Goal: Information Seeking & Learning: Learn about a topic

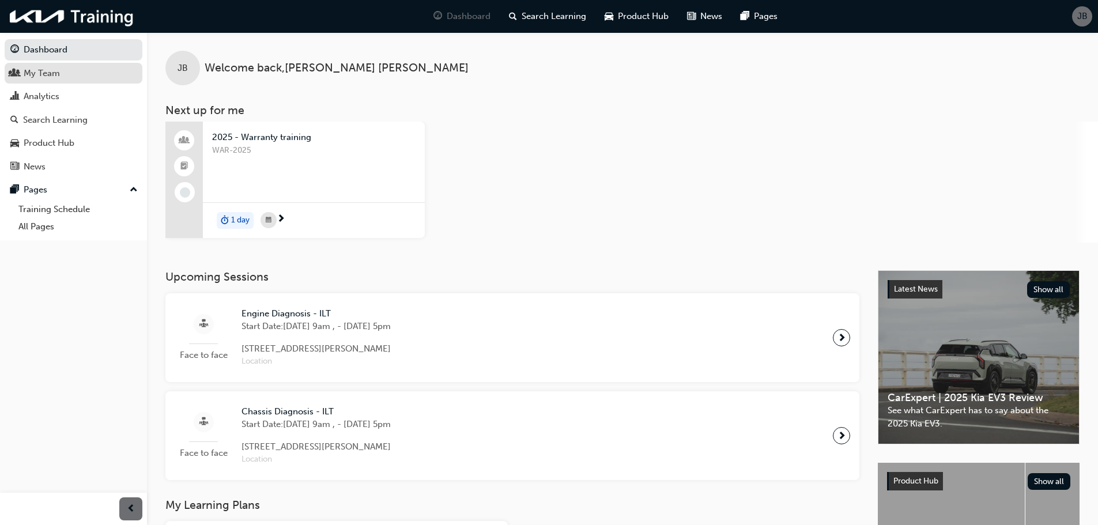
click at [65, 77] on div "My Team" at bounding box center [73, 73] width 126 height 14
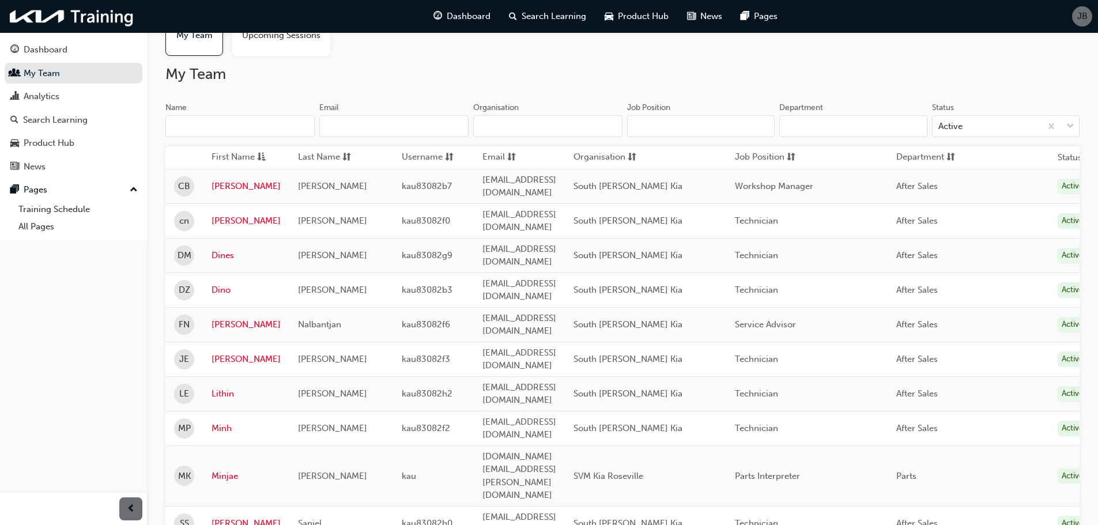
scroll to position [115, 0]
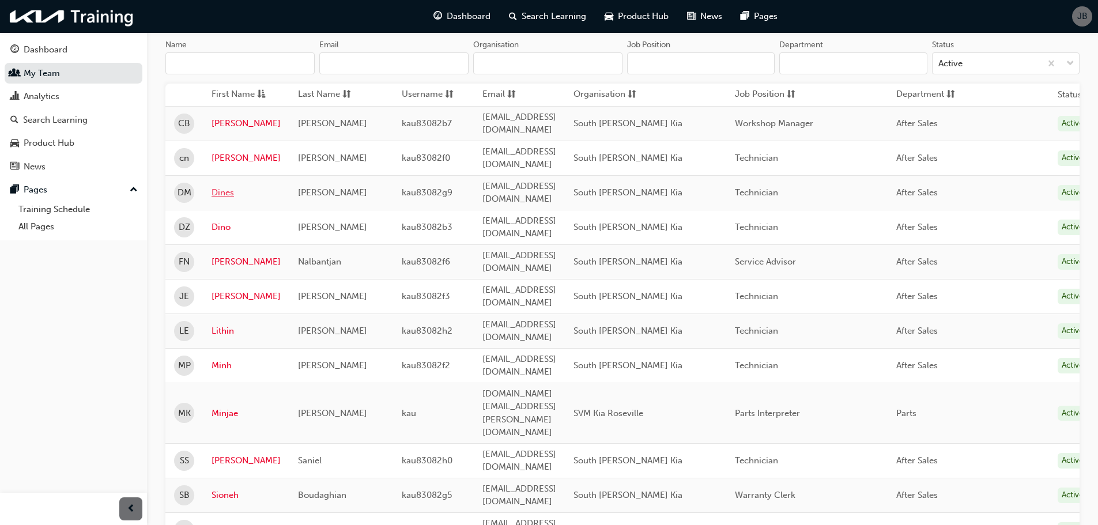
click at [218, 186] on link "Dines" at bounding box center [246, 192] width 69 height 13
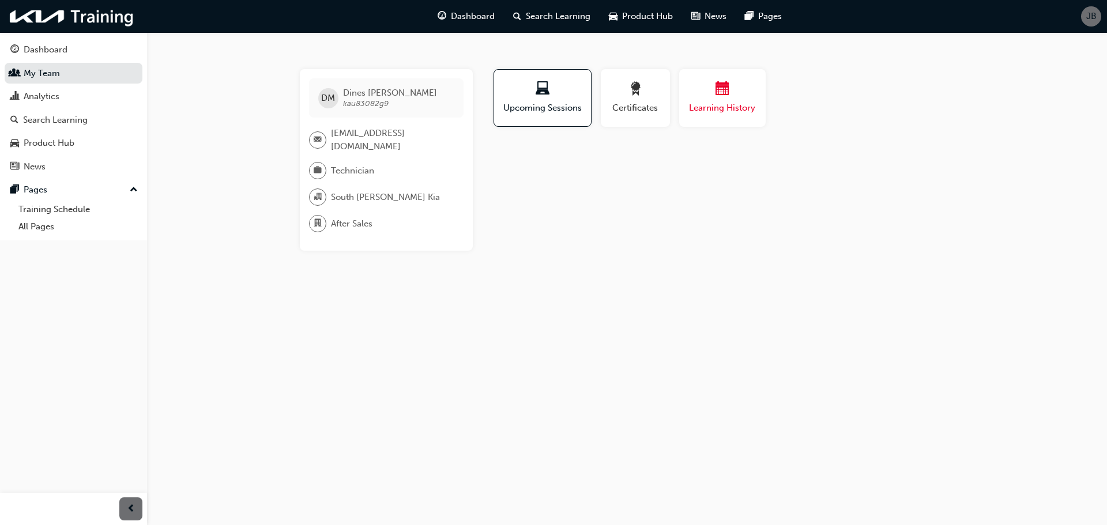
click at [719, 93] on span "calendar-icon" at bounding box center [722, 90] width 14 height 16
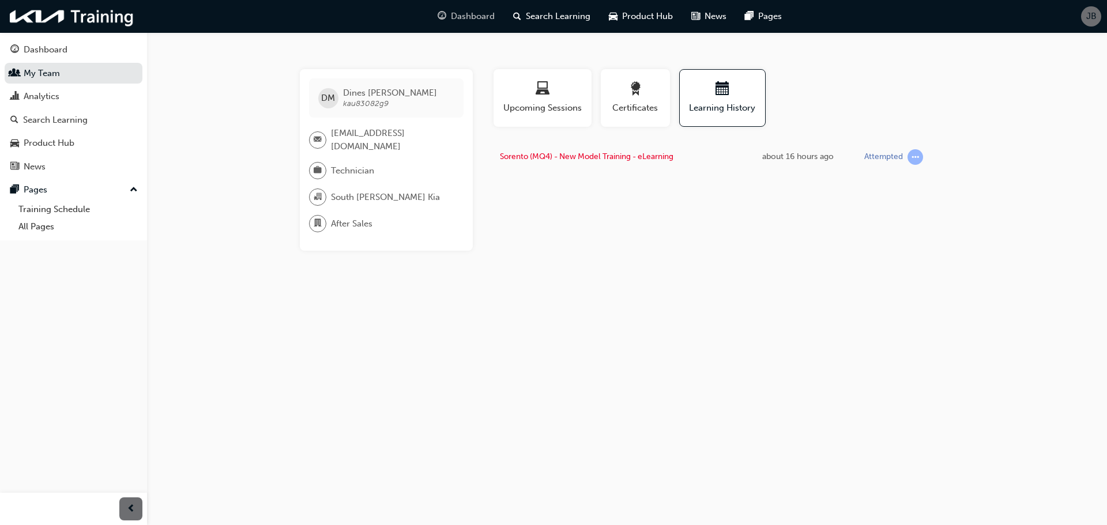
click at [469, 13] on span "Dashboard" at bounding box center [473, 16] width 44 height 13
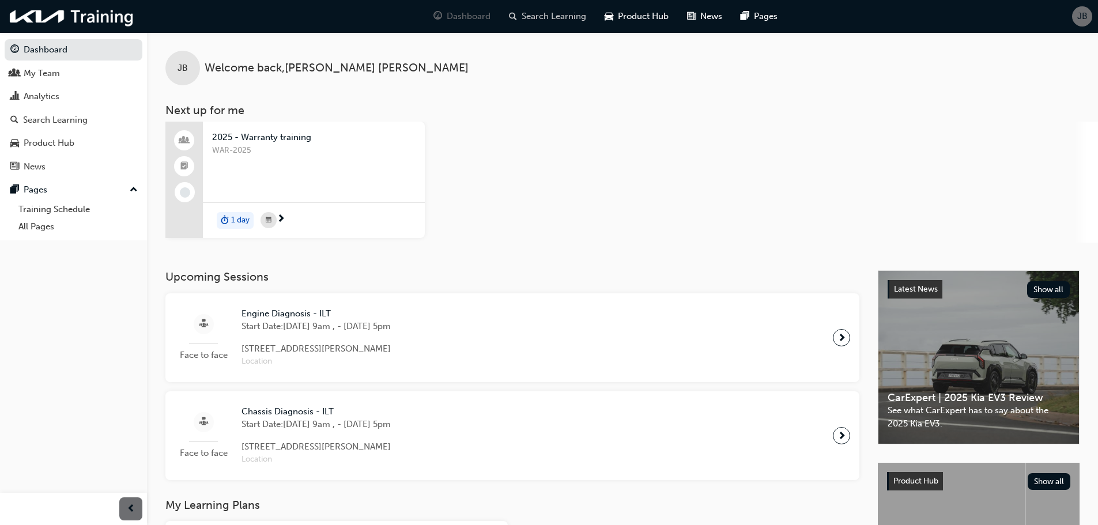
click at [557, 25] on div "Search Learning" at bounding box center [548, 17] width 96 height 24
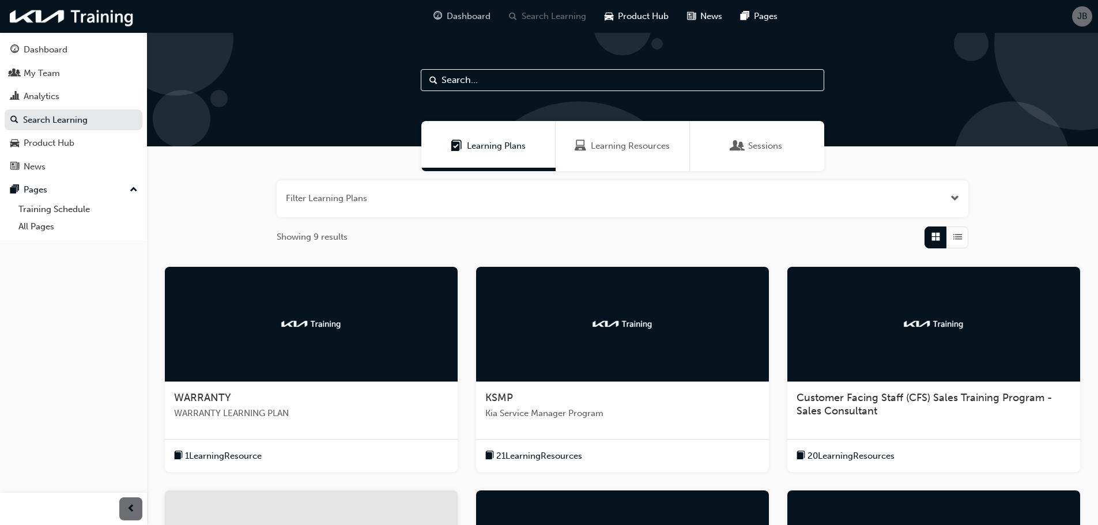
click at [462, 10] on span "Dashboard" at bounding box center [469, 16] width 44 height 13
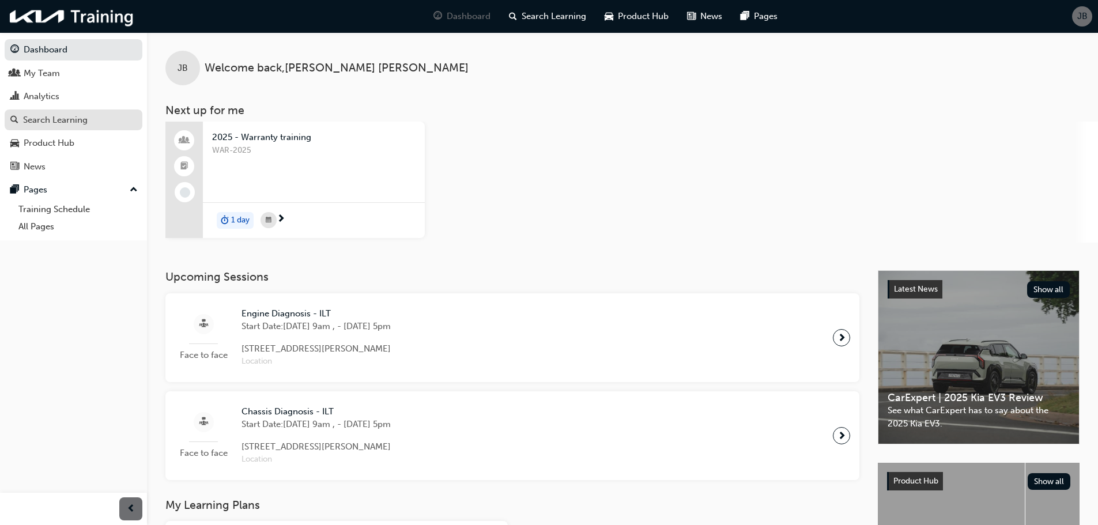
click at [94, 120] on div "Search Learning" at bounding box center [73, 120] width 126 height 14
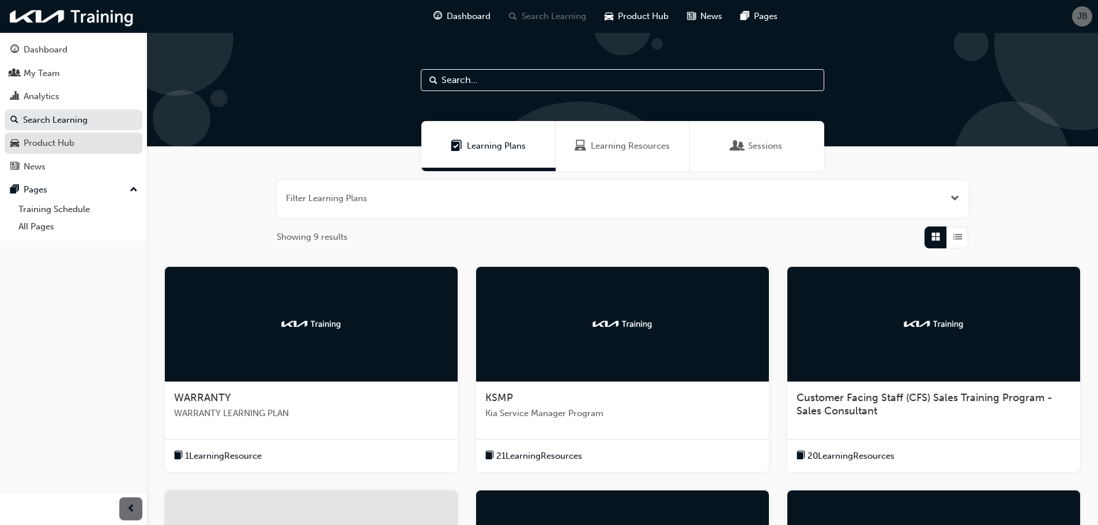
click at [96, 145] on div "Product Hub" at bounding box center [73, 143] width 126 height 14
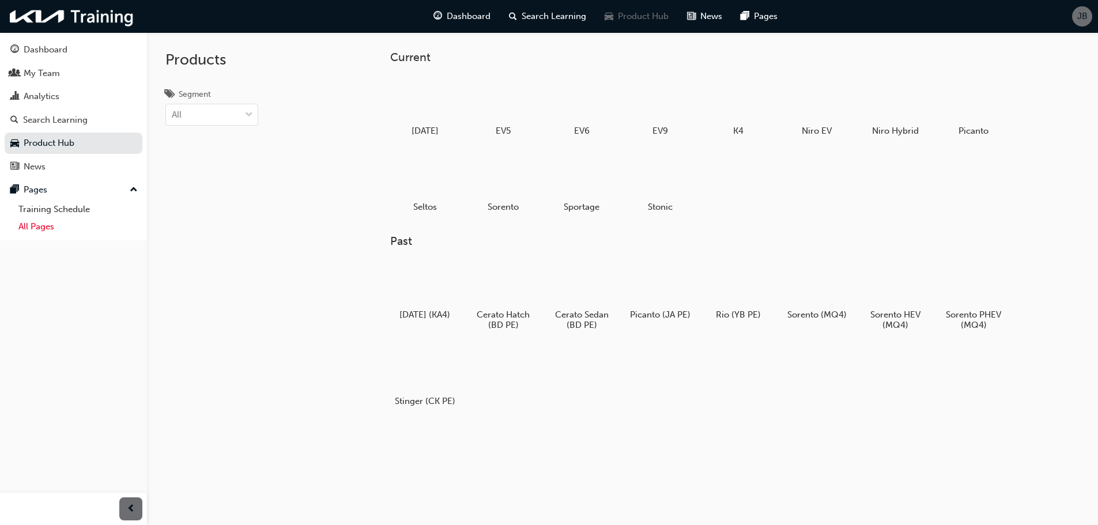
click at [69, 229] on link "All Pages" at bounding box center [78, 227] width 129 height 18
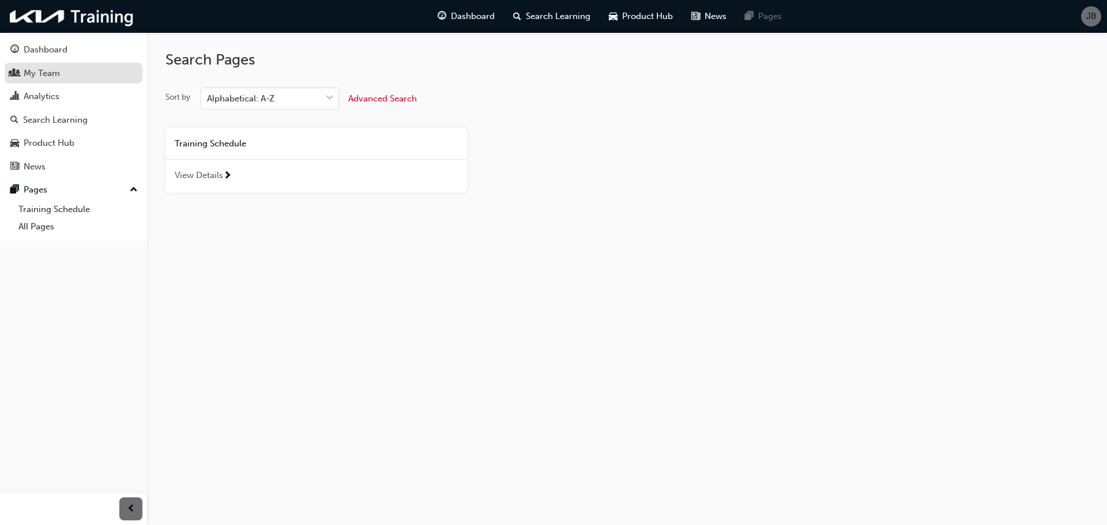
click at [58, 76] on div "My Team" at bounding box center [42, 73] width 36 height 13
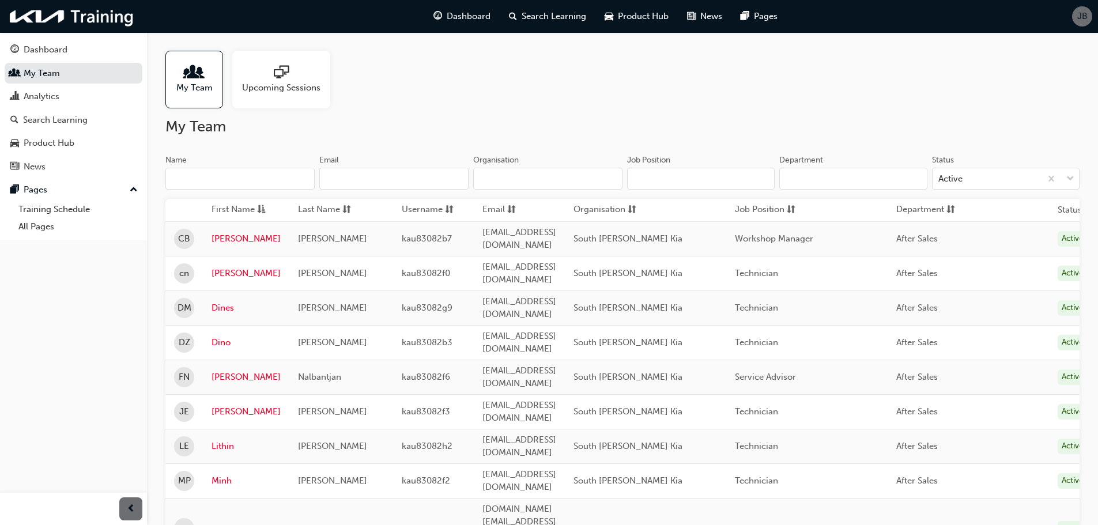
click at [1075, 16] on div "JB" at bounding box center [1082, 16] width 20 height 20
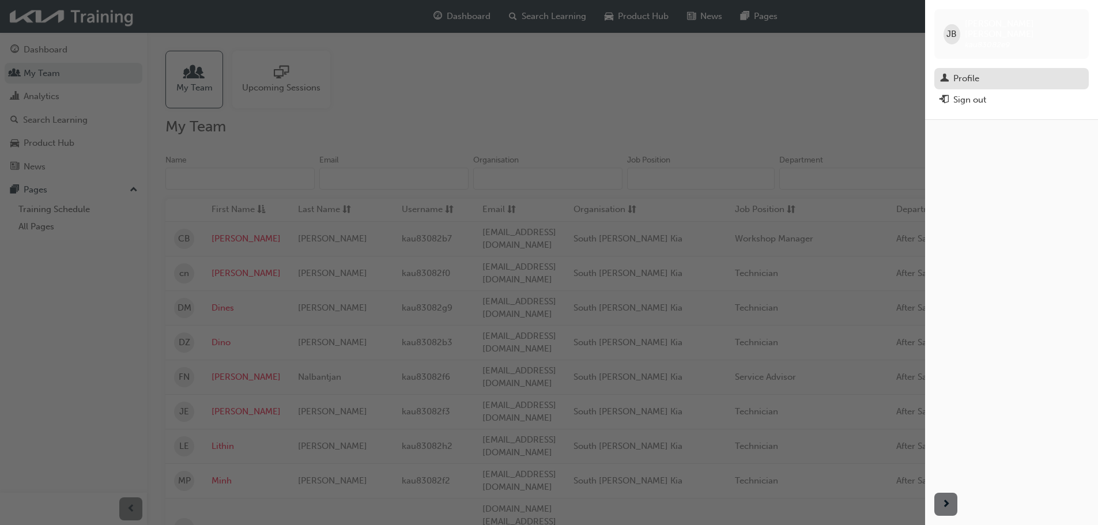
click at [977, 72] on div "Profile" at bounding box center [966, 78] width 26 height 13
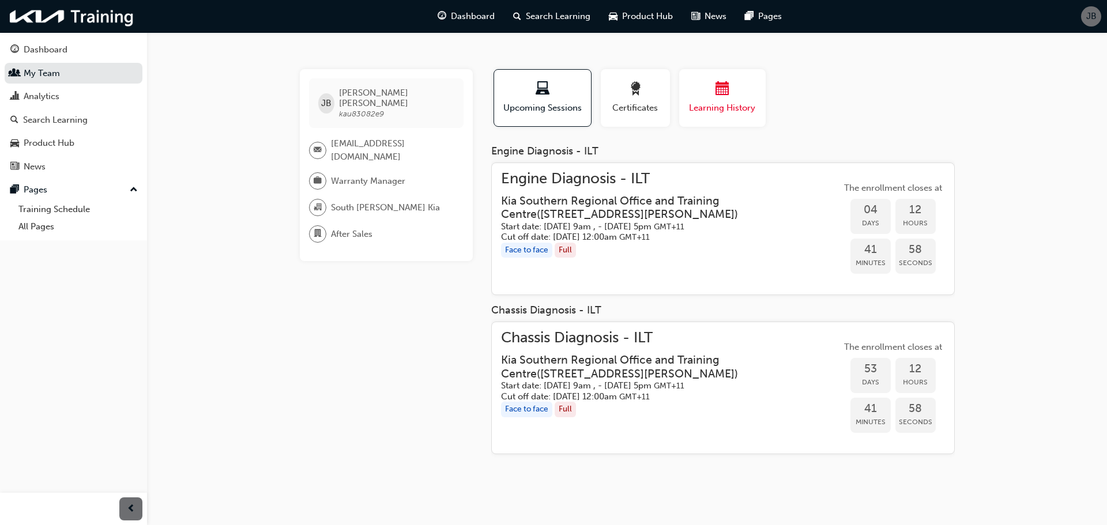
click at [719, 102] on span "Learning History" at bounding box center [722, 107] width 69 height 13
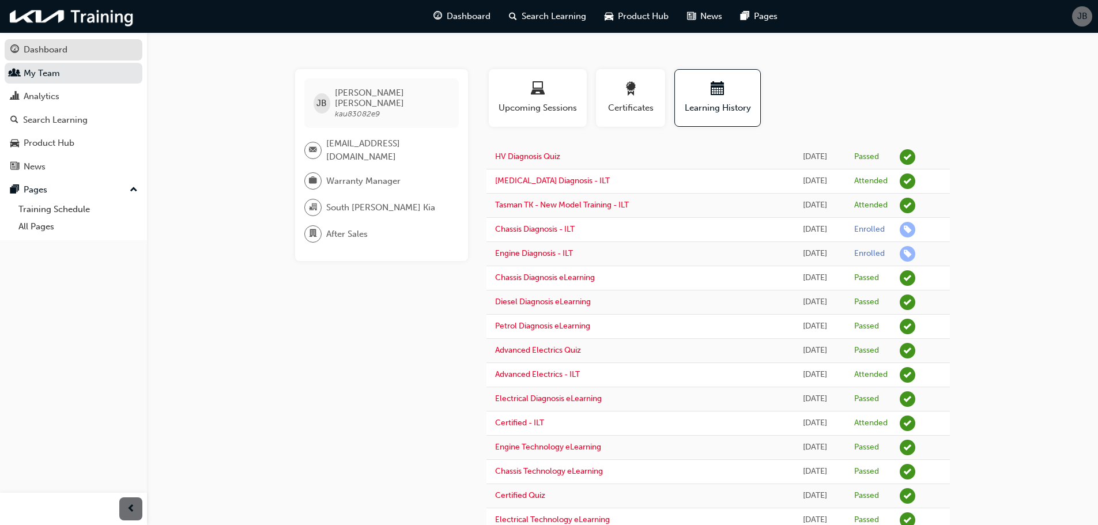
click at [44, 56] on div "Dashboard" at bounding box center [46, 49] width 44 height 13
